Goal: Browse casually

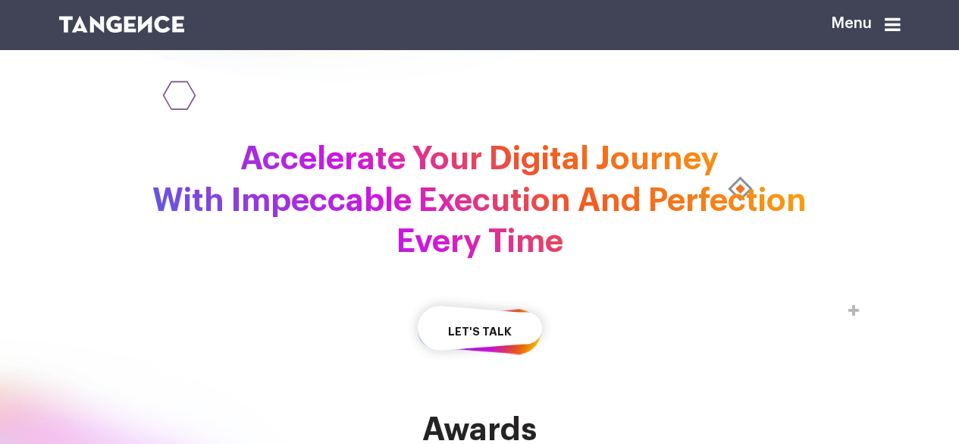
scroll to position [3134, 0]
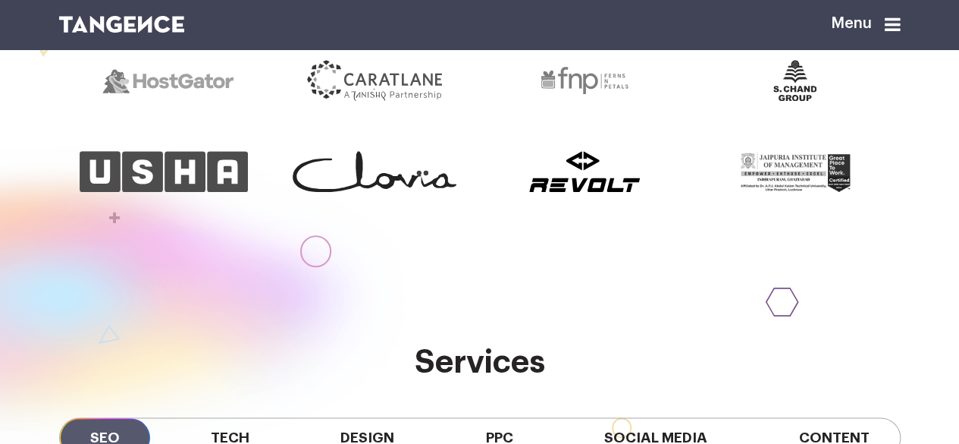
scroll to position [120, 0]
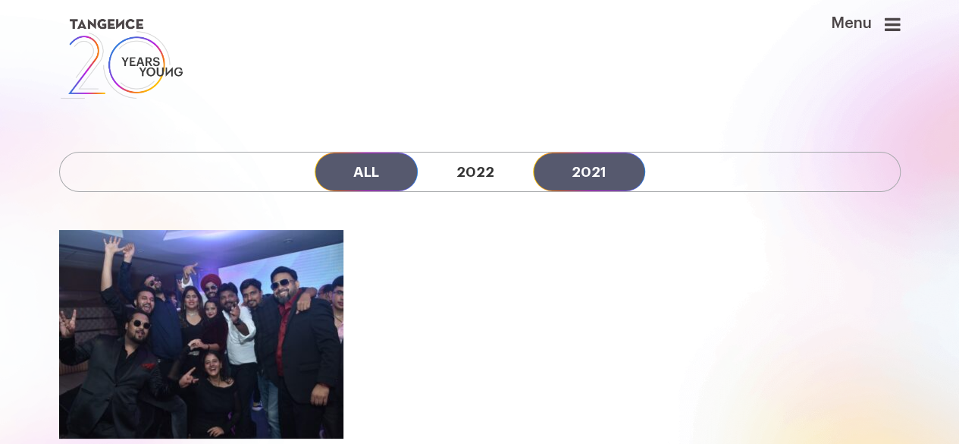
click at [590, 178] on link "2021" at bounding box center [589, 171] width 112 height 39
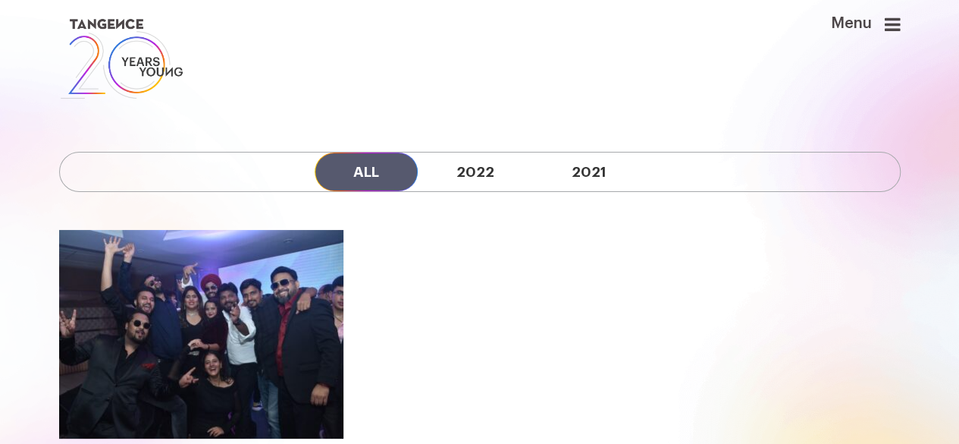
click at [895, 24] on icon at bounding box center [893, 24] width 16 height 18
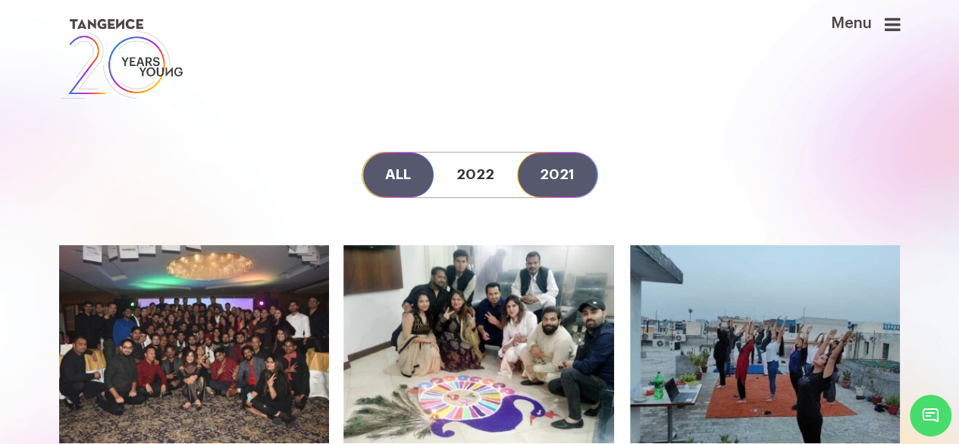
click at [556, 172] on link "2021" at bounding box center [557, 174] width 80 height 45
click at [898, 26] on icon at bounding box center [893, 24] width 16 height 18
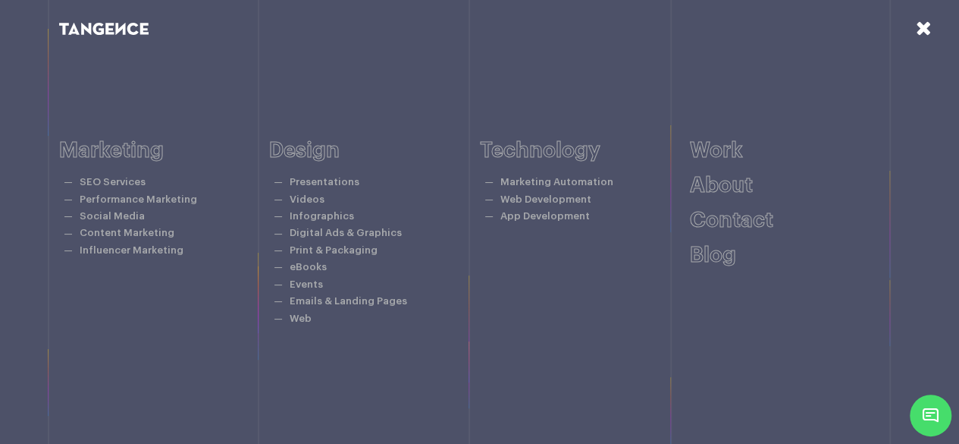
scroll to position [182, 0]
click at [723, 190] on link "About" at bounding box center [721, 184] width 63 height 21
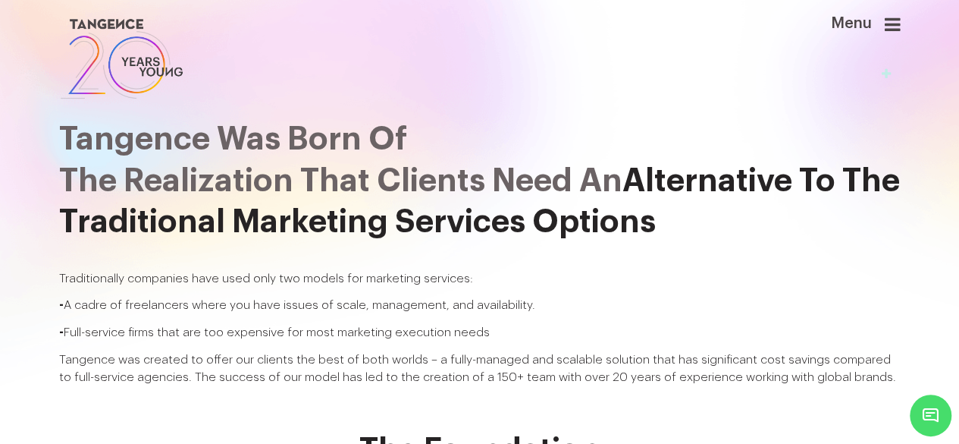
click at [127, 19] on img at bounding box center [122, 58] width 126 height 87
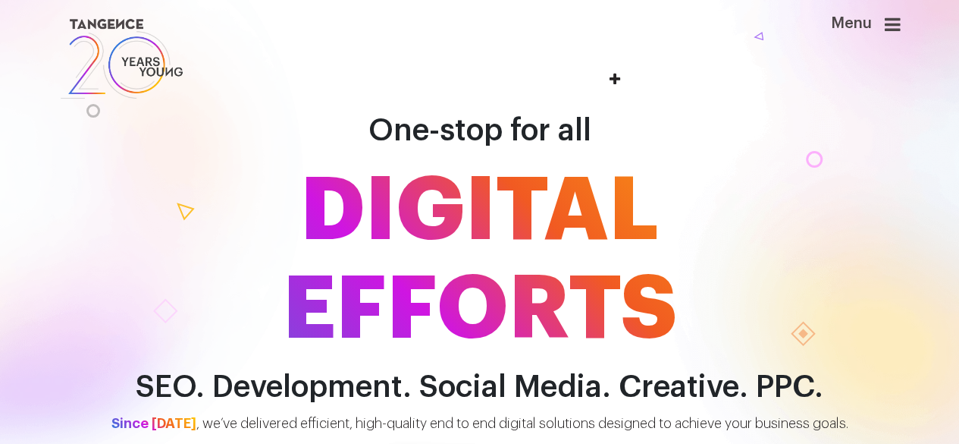
click at [890, 24] on icon at bounding box center [893, 24] width 16 height 18
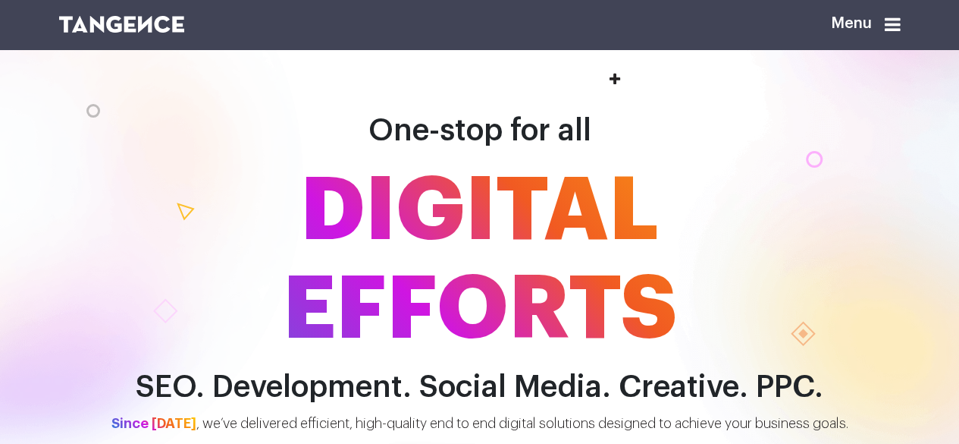
scroll to position [143, 0]
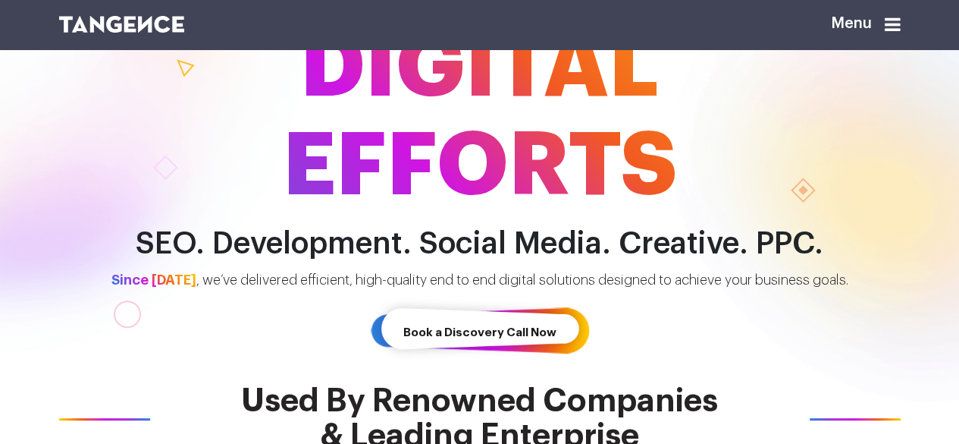
click at [897, 27] on icon at bounding box center [893, 24] width 16 height 18
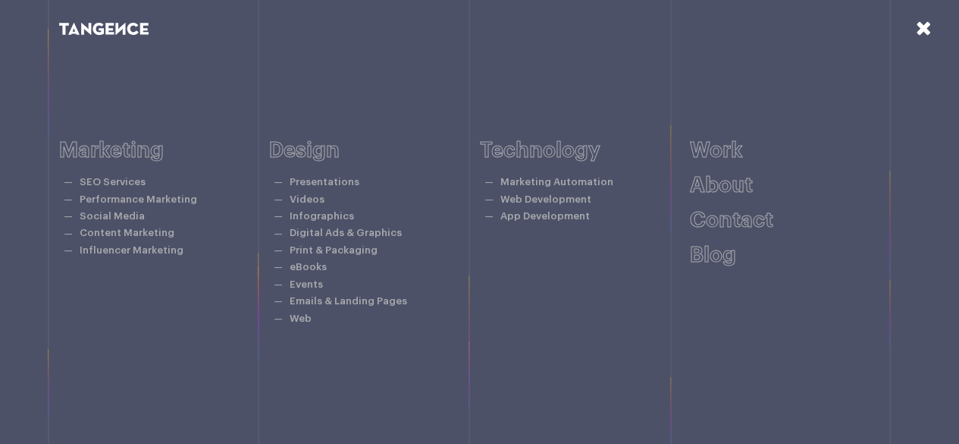
click at [924, 30] on icon at bounding box center [924, 28] width 16 height 20
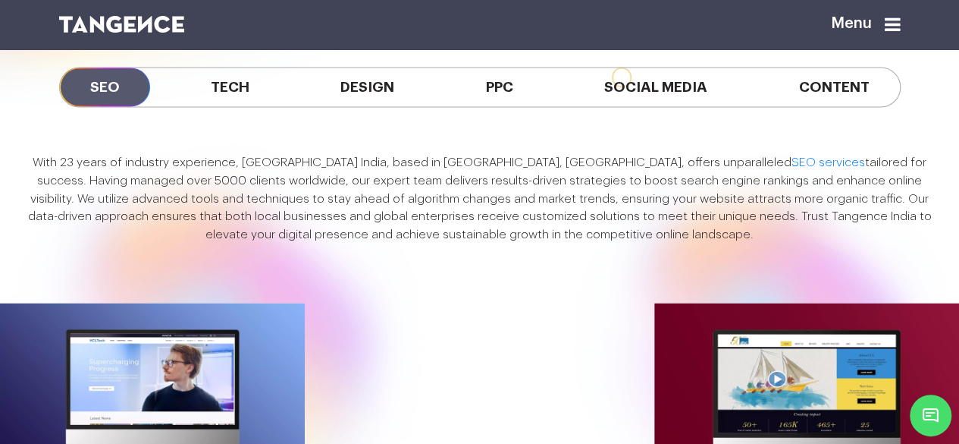
scroll to position [1122, 0]
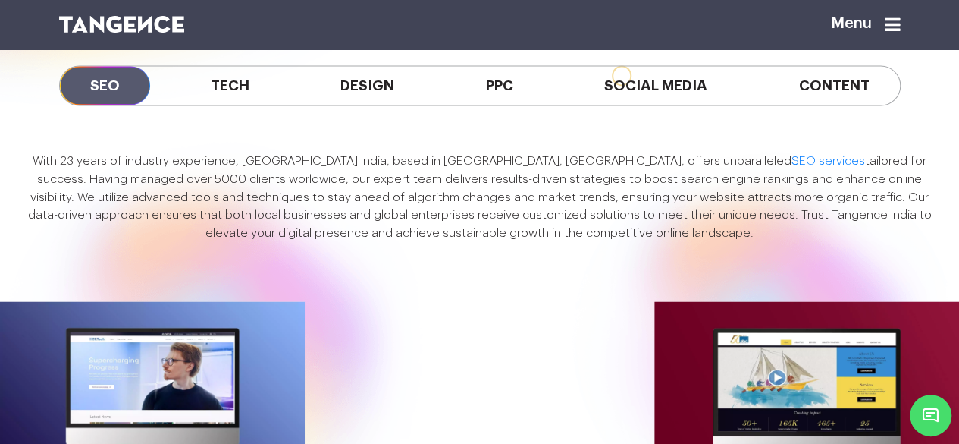
click at [505, 105] on span "PPC" at bounding box center [500, 85] width 88 height 39
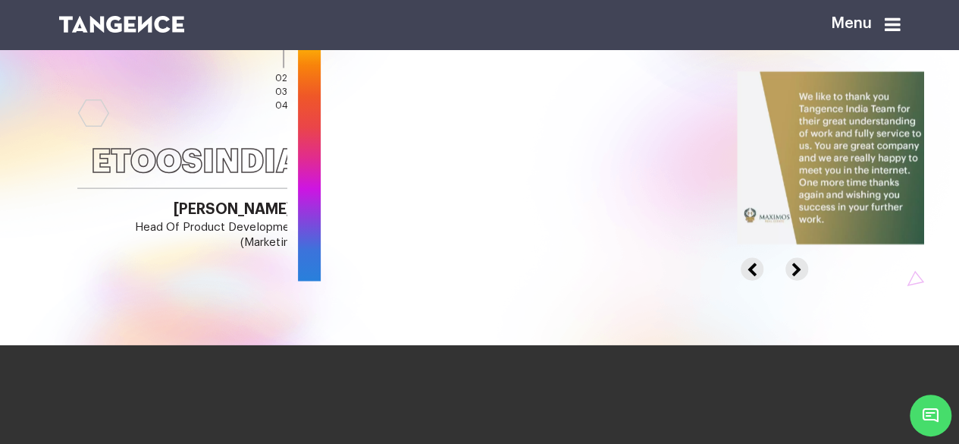
scroll to position [1538, 0]
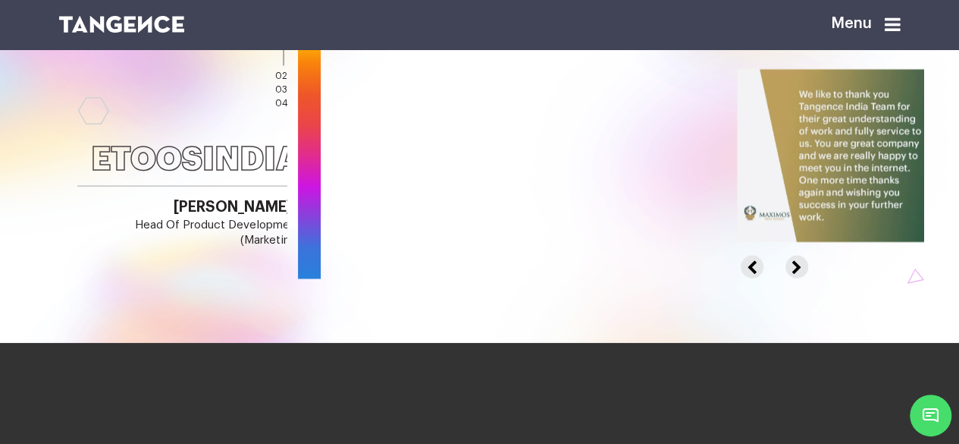
click at [805, 265] on button "Next" at bounding box center [796, 261] width 20 height 10
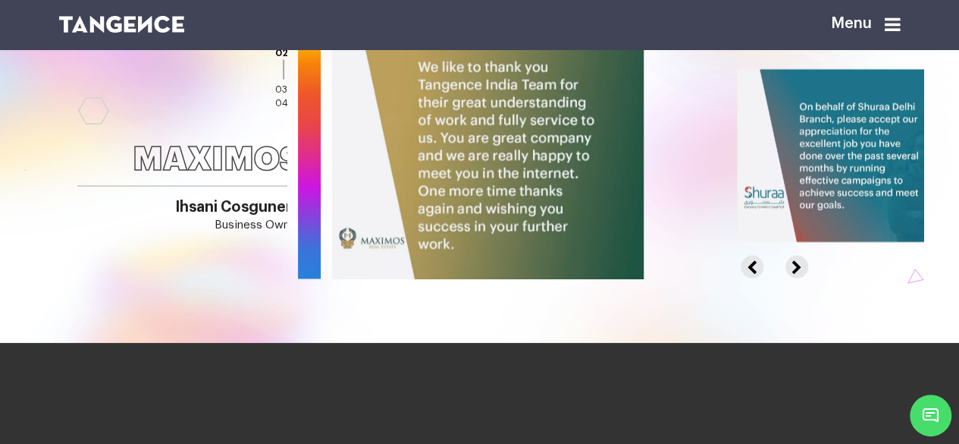
click at [805, 265] on button "Next" at bounding box center [796, 261] width 20 height 10
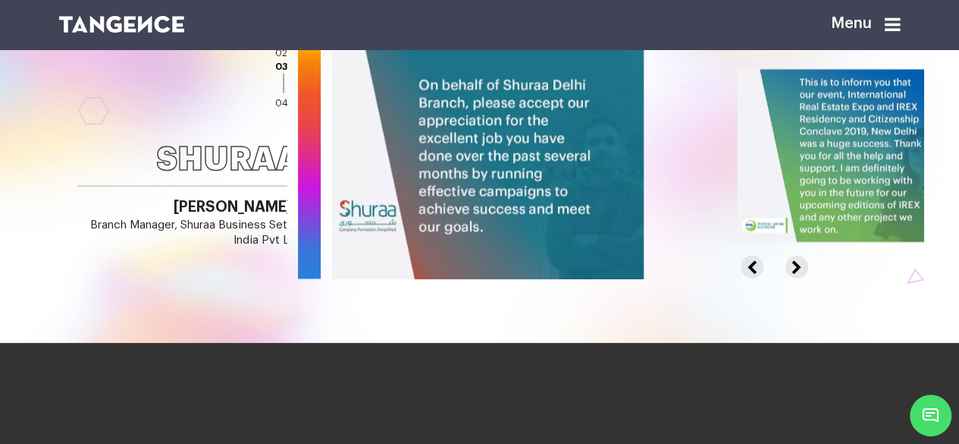
click at [805, 265] on button "Next" at bounding box center [796, 261] width 20 height 10
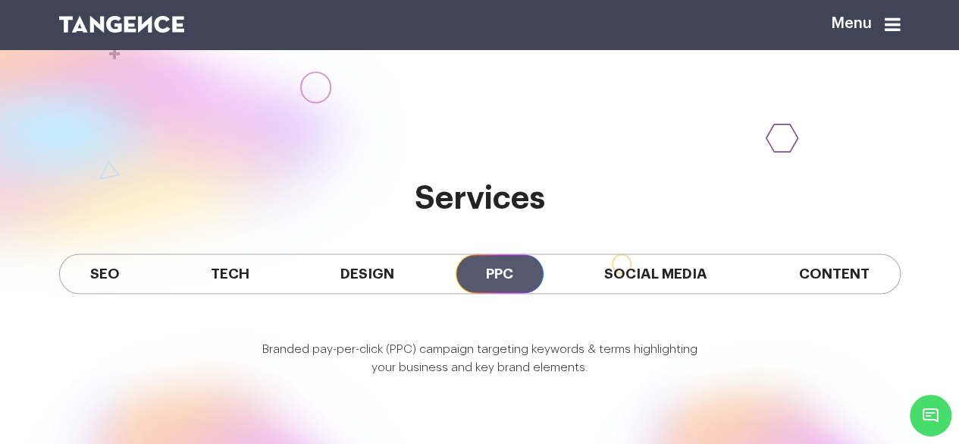
scroll to position [934, 0]
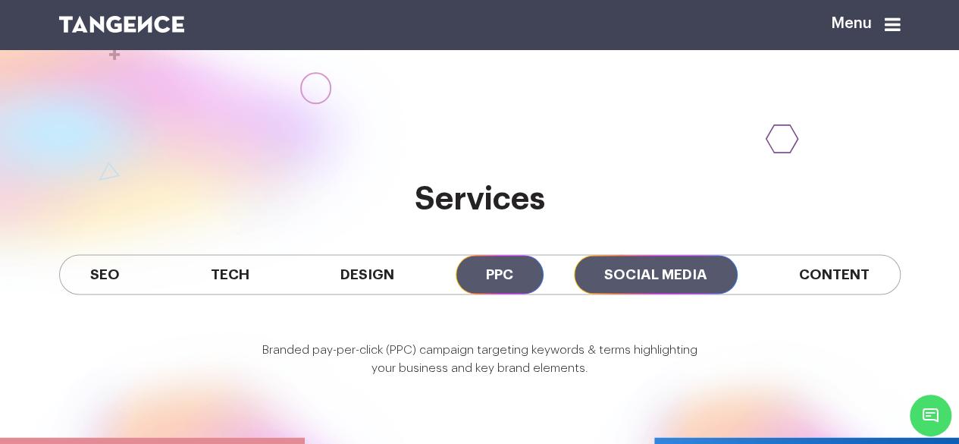
click at [642, 294] on span "Social Media" at bounding box center [656, 274] width 164 height 39
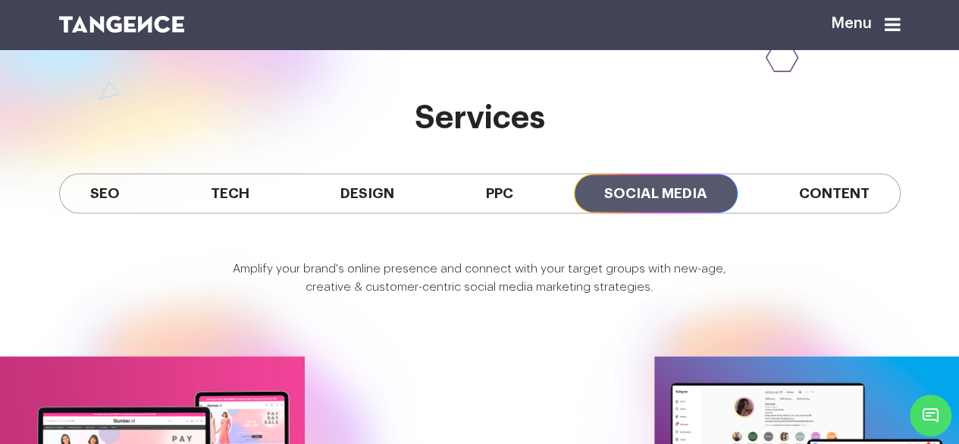
scroll to position [947, 0]
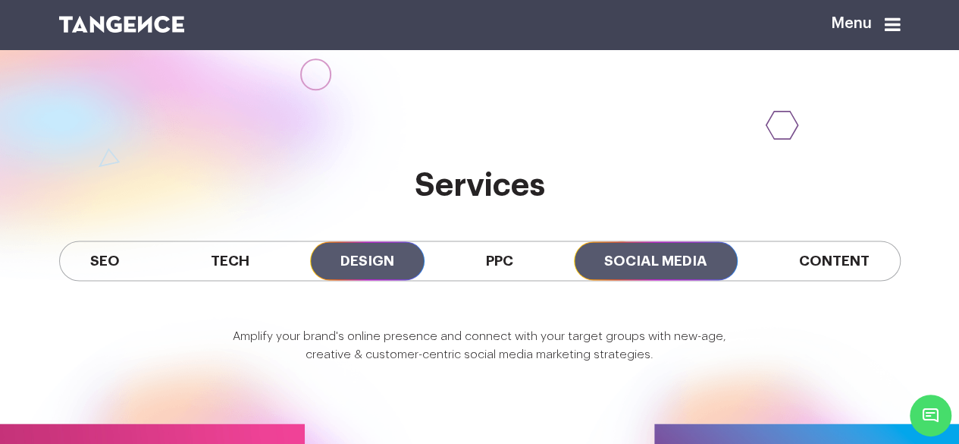
click at [352, 280] on span "Design" at bounding box center [367, 260] width 115 height 39
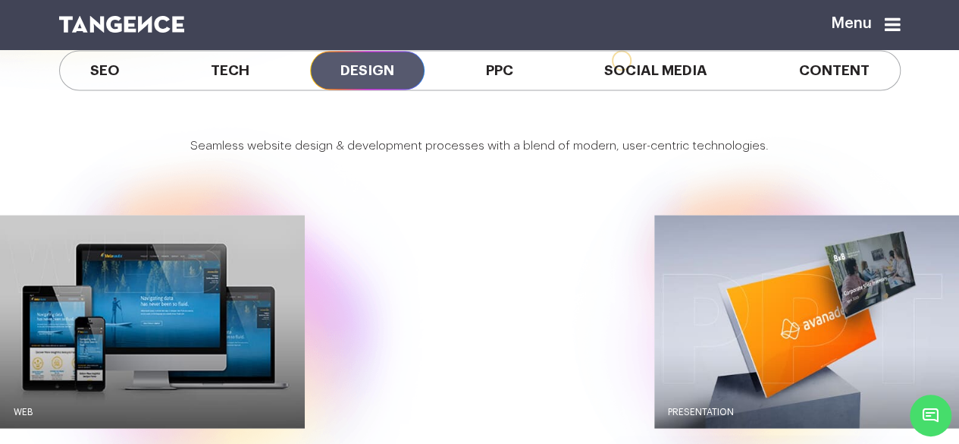
scroll to position [1131, 0]
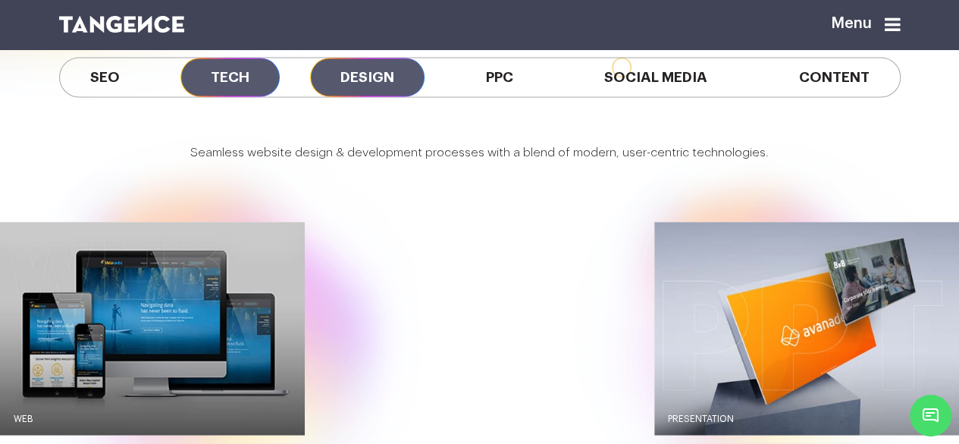
click at [234, 96] on span "Tech" at bounding box center [230, 77] width 99 height 39
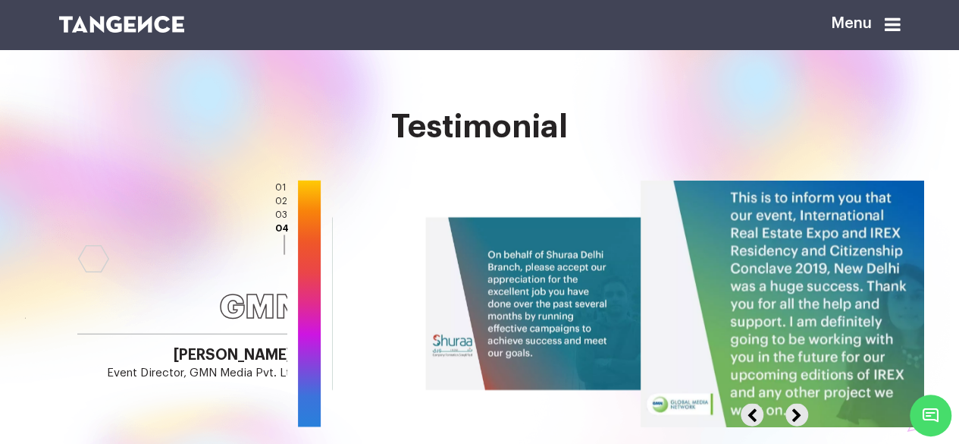
scroll to position [1616, 0]
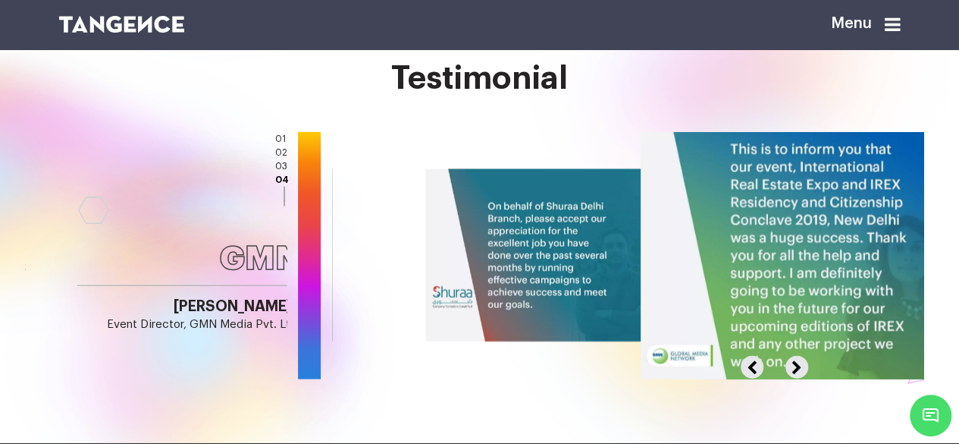
click at [762, 356] on button "Previous" at bounding box center [758, 361] width 35 height 10
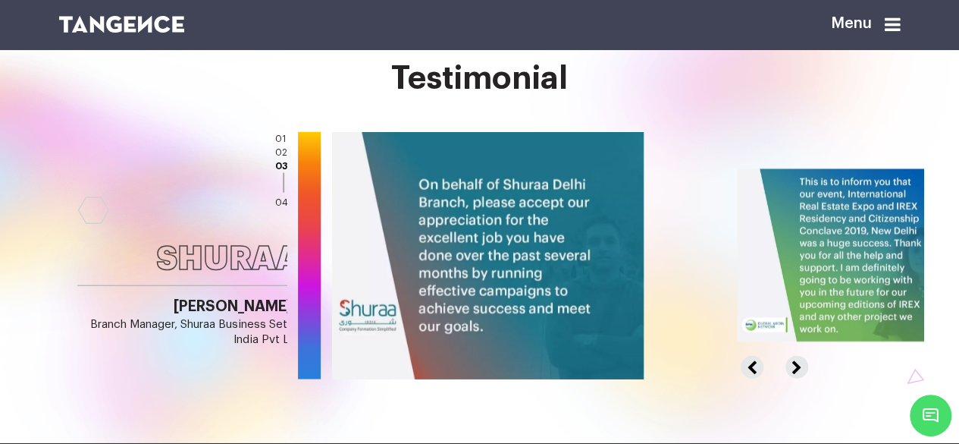
click at [762, 356] on button "Previous" at bounding box center [758, 361] width 35 height 10
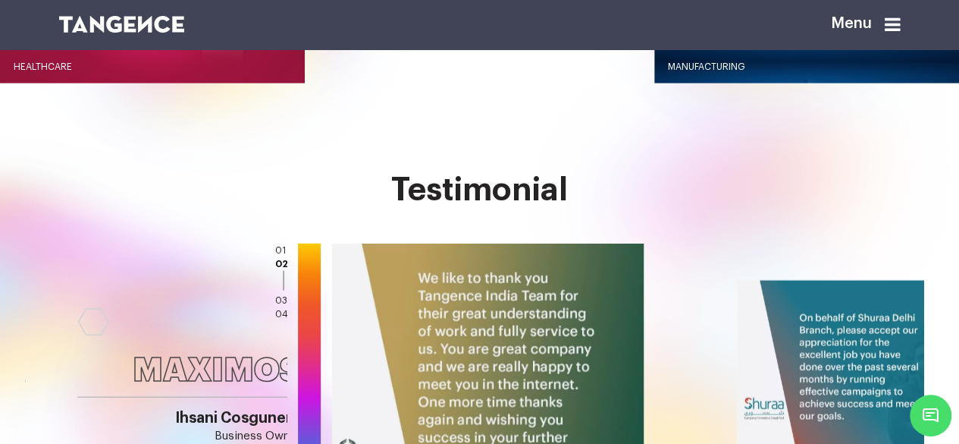
scroll to position [1505, 0]
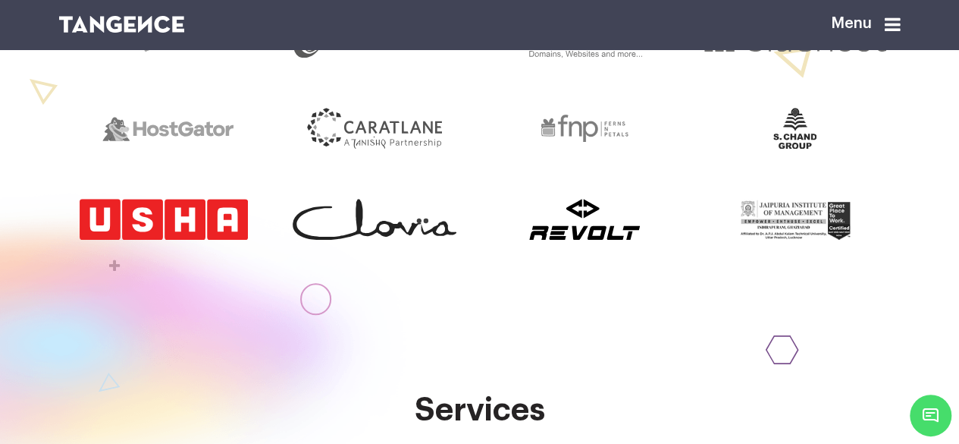
scroll to position [722, 0]
click at [194, 240] on img at bounding box center [164, 219] width 168 height 41
click at [215, 240] on img at bounding box center [164, 219] width 168 height 41
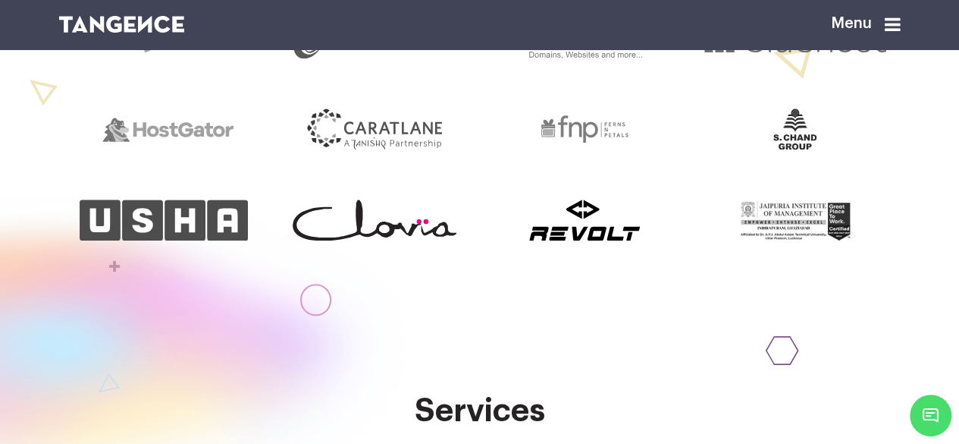
click at [386, 240] on img at bounding box center [375, 219] width 164 height 41
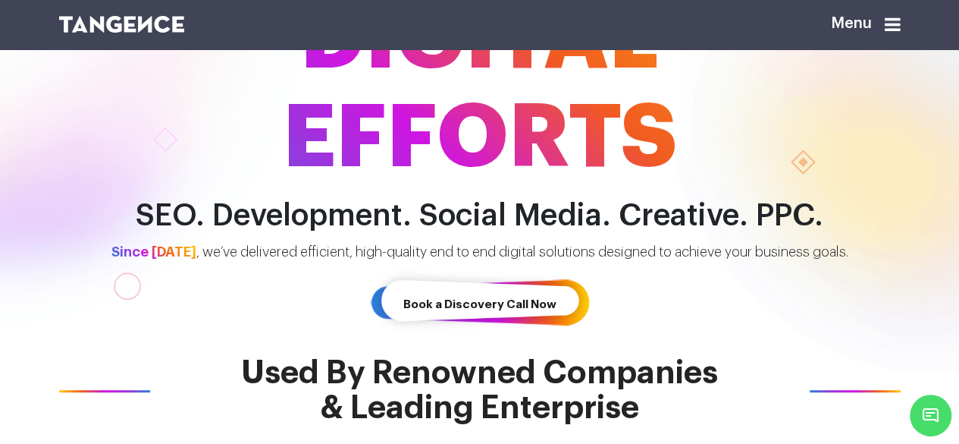
scroll to position [0, 0]
